Goal: Task Accomplishment & Management: Manage account settings

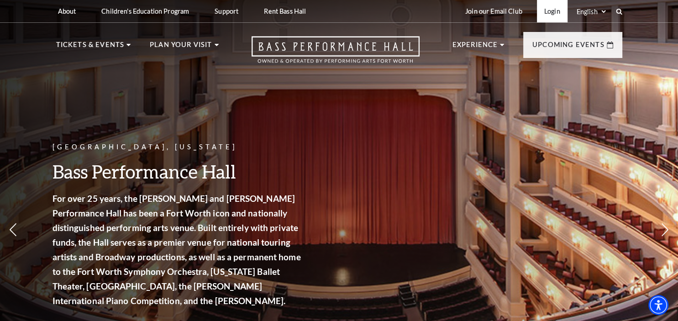
click at [550, 14] on link "Login" at bounding box center [552, 11] width 31 height 22
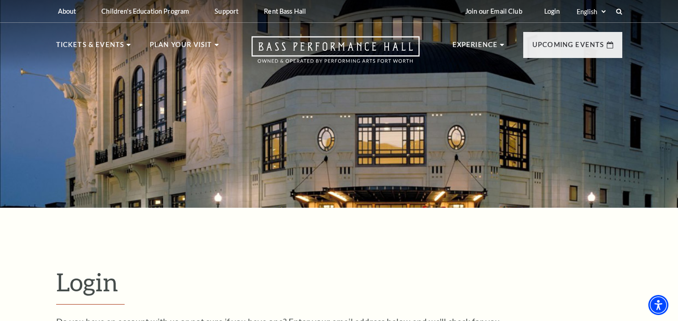
scroll to position [266, 0]
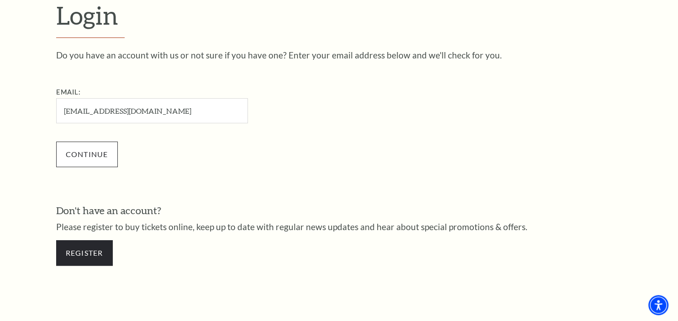
type input "[EMAIL_ADDRESS][DOMAIN_NAME]"
click at [112, 150] on input "Continue" at bounding box center [87, 154] width 62 height 26
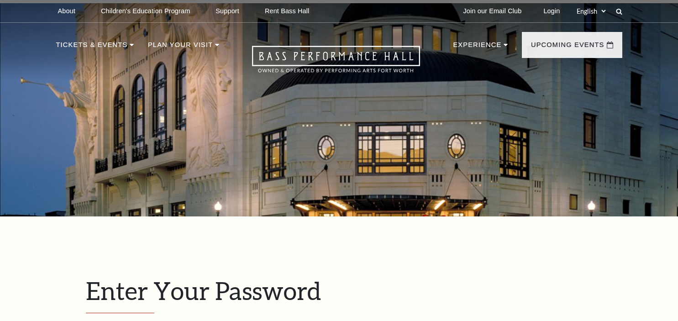
scroll to position [275, 0]
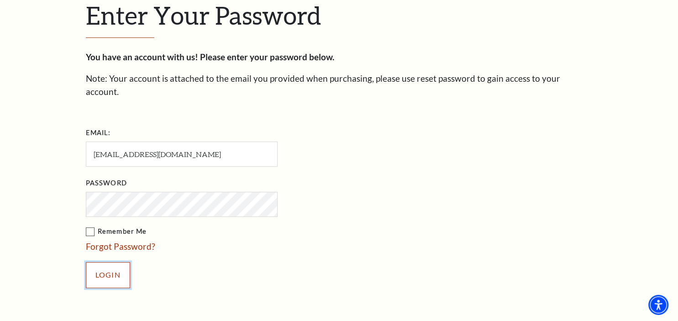
click at [109, 262] on input "Login" at bounding box center [108, 275] width 44 height 26
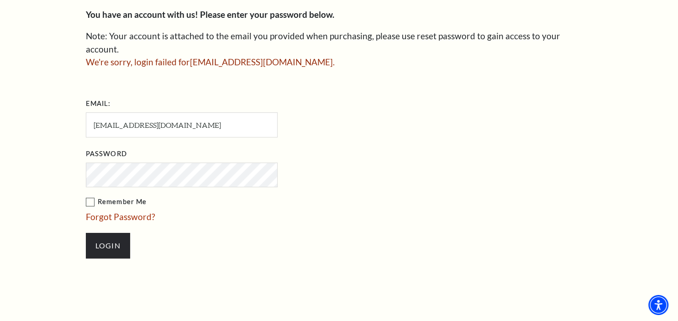
scroll to position [318, 0]
click at [114, 233] on input "Login" at bounding box center [108, 246] width 44 height 26
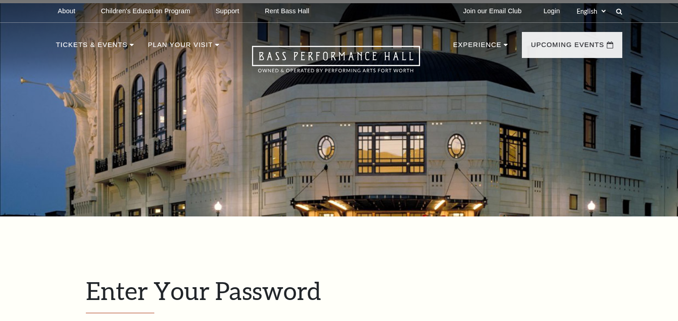
scroll to position [318, 0]
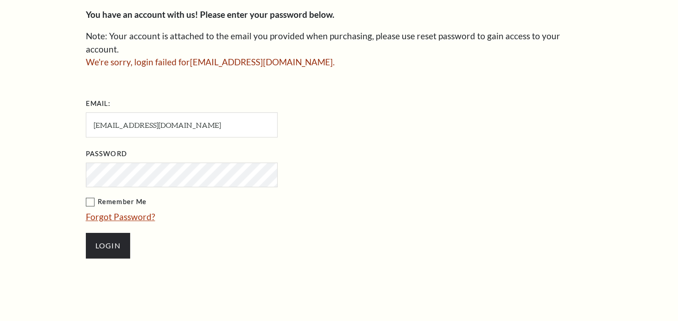
click at [121, 211] on link "Forgot Password?" at bounding box center [120, 216] width 69 height 10
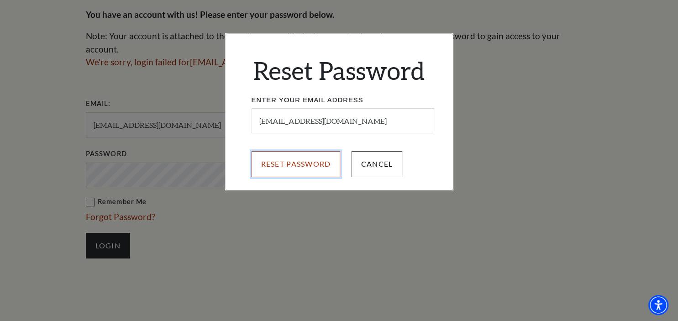
click at [272, 169] on input "Reset Password" at bounding box center [295, 164] width 89 height 26
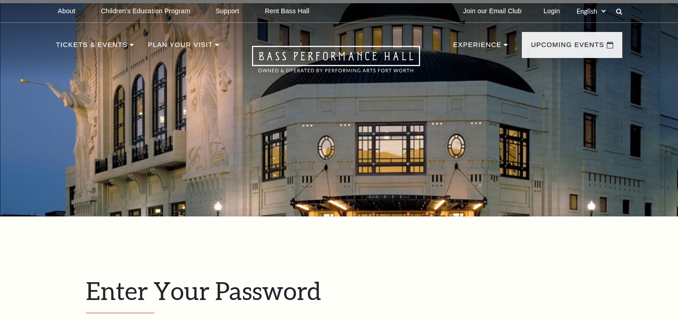
scroll to position [318, 0]
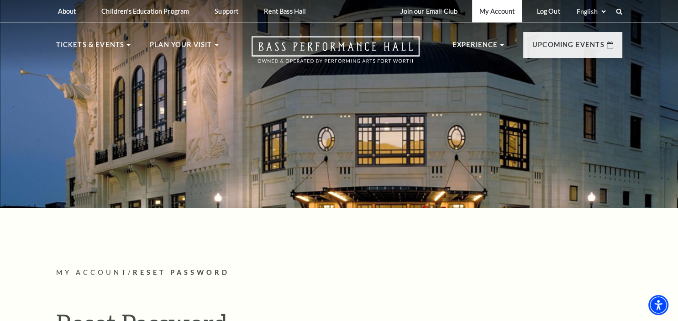
click at [496, 12] on link "My Account" at bounding box center [497, 11] width 50 height 22
